Goal: Check status: Check status

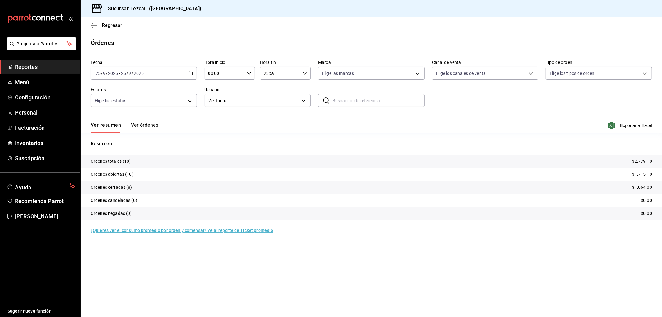
click at [153, 125] on button "Ver órdenes" at bounding box center [144, 127] width 27 height 11
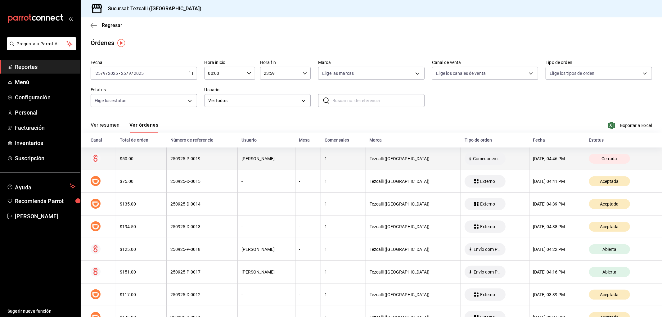
click at [154, 152] on th "$50.00" at bounding box center [141, 158] width 51 height 23
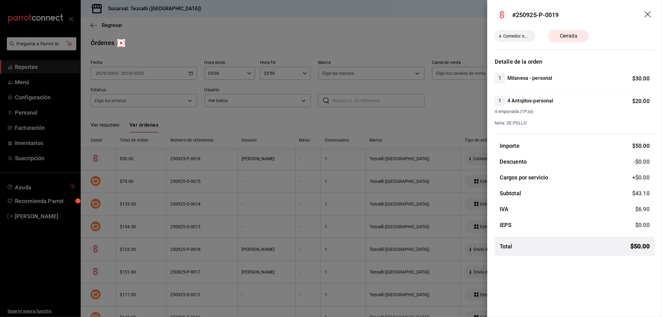
click at [154, 152] on div at bounding box center [331, 158] width 662 height 317
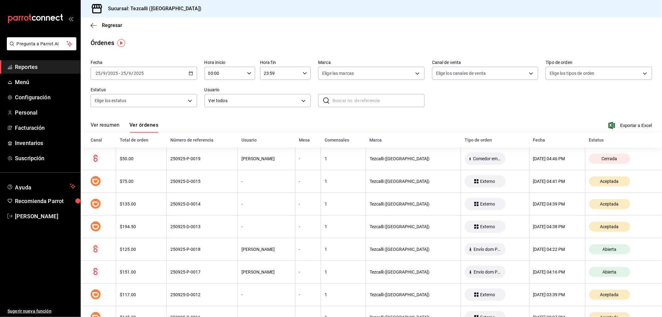
click at [154, 152] on th "$50.00" at bounding box center [141, 158] width 51 height 23
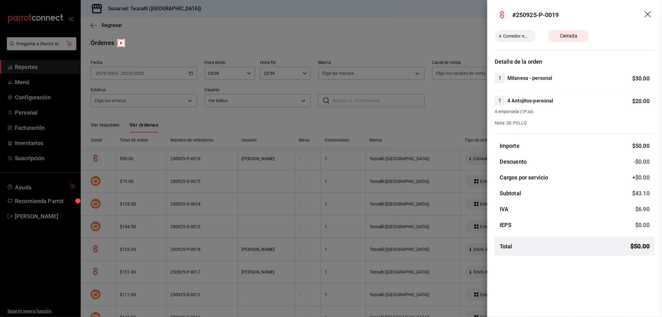
click at [154, 152] on div at bounding box center [331, 158] width 662 height 317
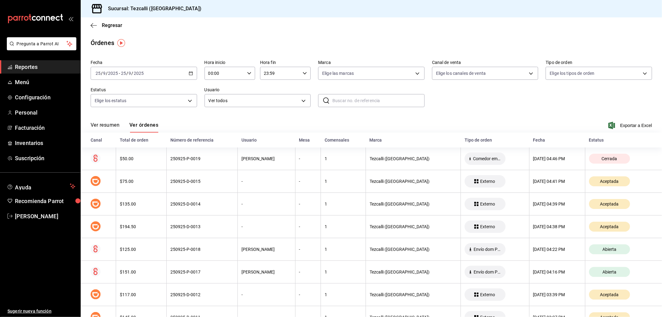
click at [114, 124] on button "Ver resumen" at bounding box center [105, 127] width 29 height 11
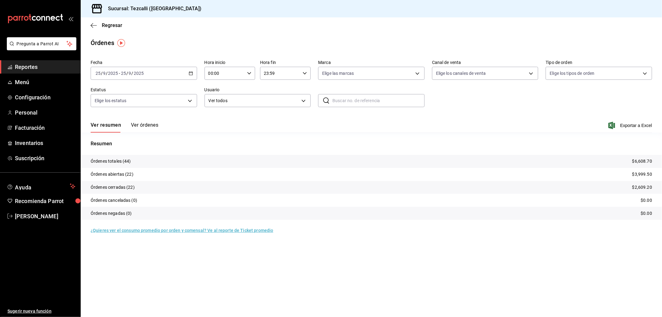
click at [153, 124] on button "Ver órdenes" at bounding box center [144, 127] width 27 height 11
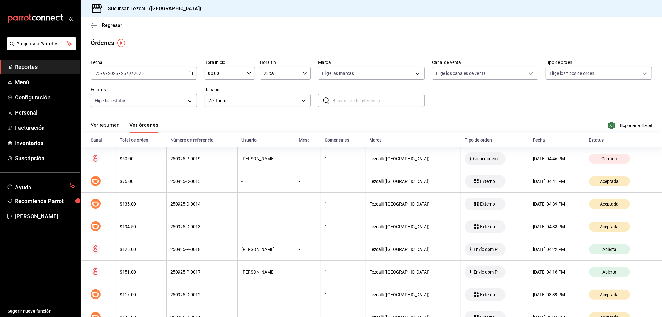
click at [110, 132] on button "Ver resumen" at bounding box center [105, 127] width 29 height 11
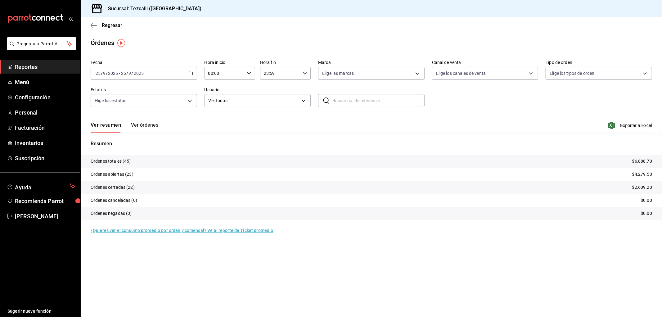
click at [140, 126] on button "Ver órdenes" at bounding box center [144, 127] width 27 height 11
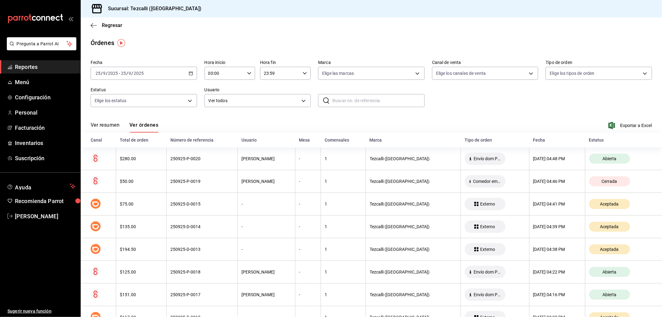
click at [109, 125] on button "Ver resumen" at bounding box center [105, 127] width 29 height 11
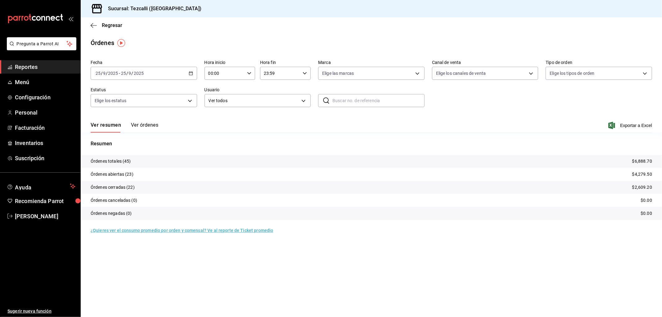
click at [147, 120] on div "Ver resumen Ver órdenes Exportar a Excel" at bounding box center [371, 124] width 561 height 18
click at [147, 124] on button "Ver órdenes" at bounding box center [144, 127] width 27 height 11
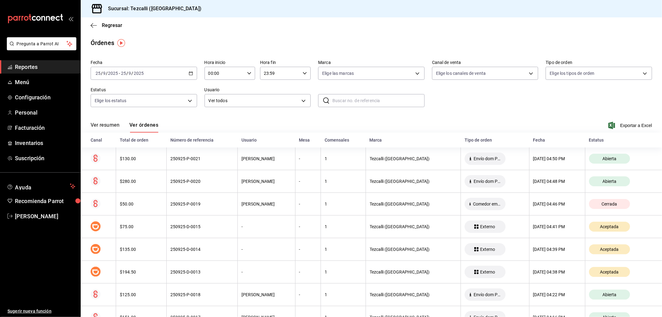
click at [113, 125] on button "Ver resumen" at bounding box center [105, 127] width 29 height 11
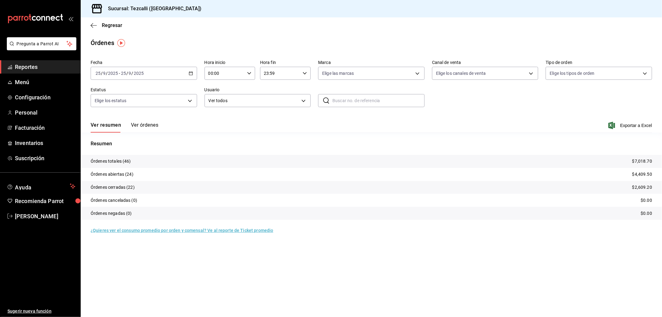
click at [146, 129] on button "Ver órdenes" at bounding box center [144, 127] width 27 height 11
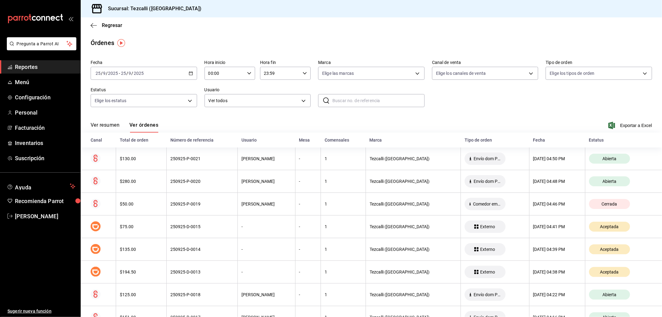
click at [105, 127] on button "Ver resumen" at bounding box center [105, 127] width 29 height 11
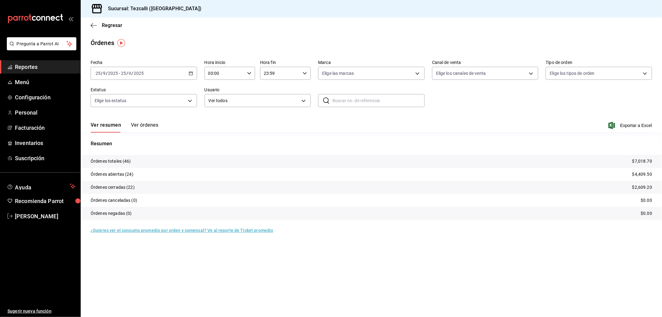
click at [142, 128] on button "Ver órdenes" at bounding box center [144, 127] width 27 height 11
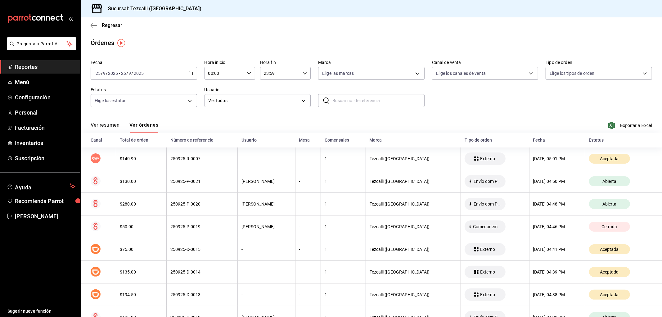
click at [104, 125] on button "Ver resumen" at bounding box center [105, 127] width 29 height 11
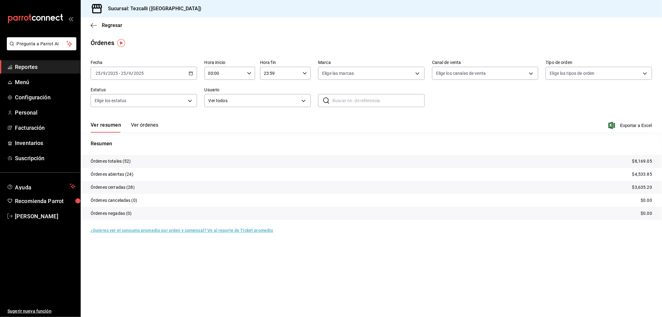
click at [145, 123] on button "Ver órdenes" at bounding box center [144, 127] width 27 height 11
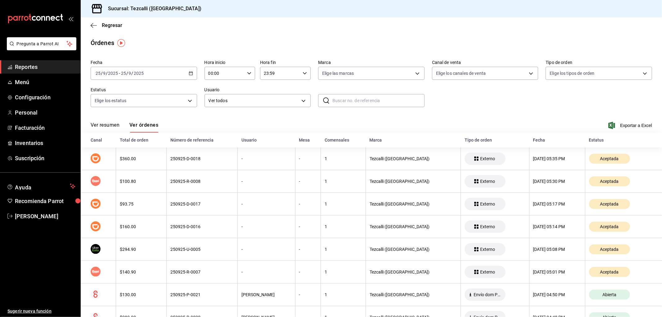
click at [117, 124] on button "Ver resumen" at bounding box center [105, 127] width 29 height 11
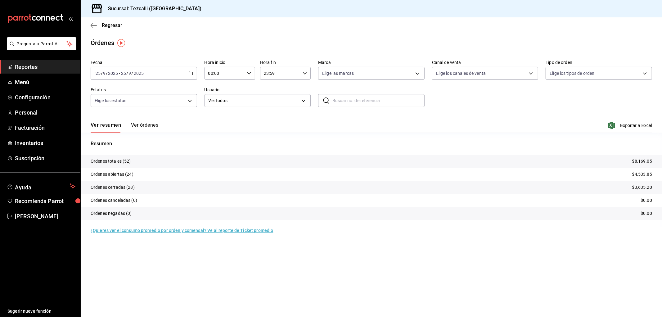
click at [135, 125] on button "Ver órdenes" at bounding box center [144, 127] width 27 height 11
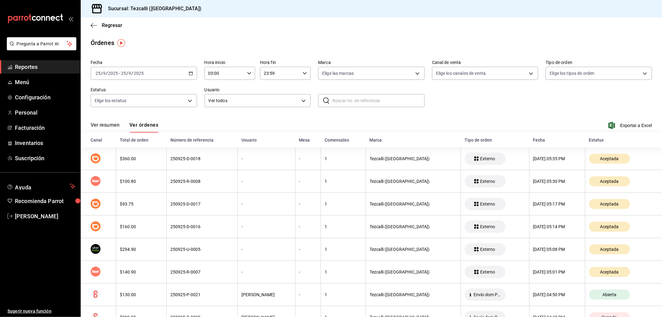
click at [109, 128] on button "Ver resumen" at bounding box center [105, 127] width 29 height 11
